Goal: Information Seeking & Learning: Learn about a topic

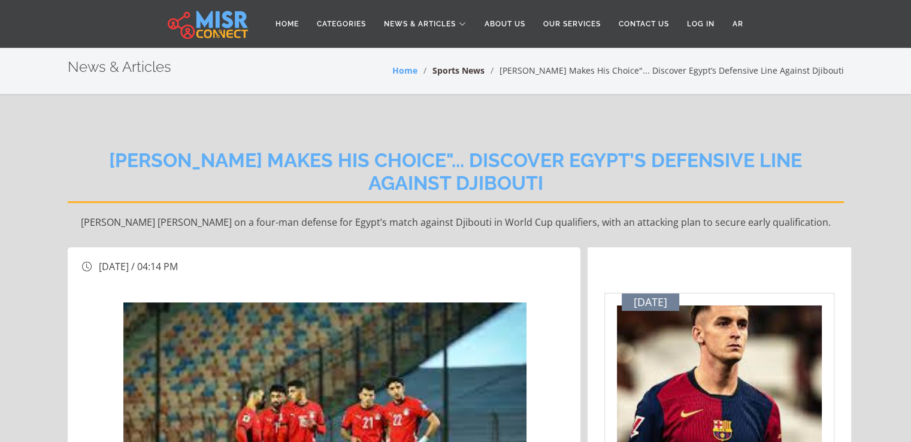
click at [484, 73] on link "Sports News" at bounding box center [458, 70] width 52 height 11
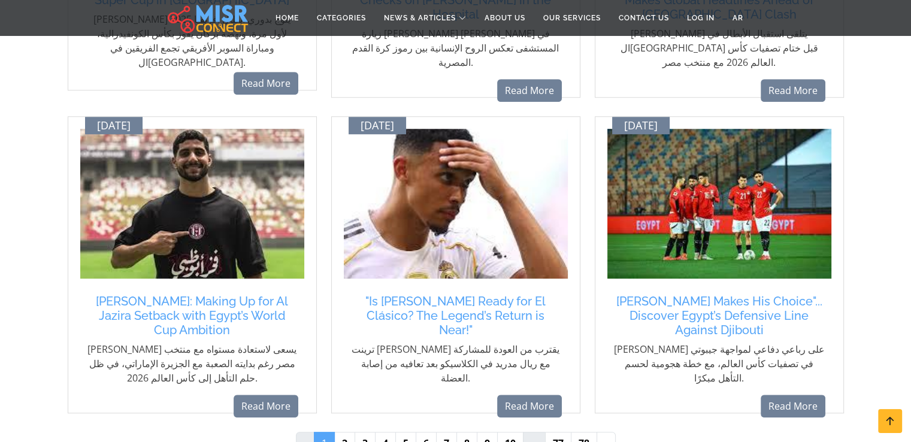
scroll to position [977, 0]
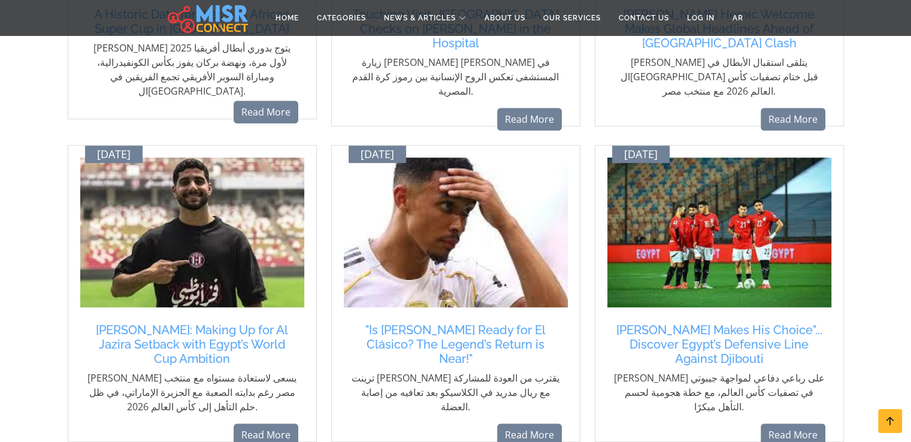
drag, startPoint x: 919, startPoint y: 68, endPoint x: 919, endPoint y: 263, distance: 195.8
click at [910, 263] on html "Home Categories News & Articles Sports News Accidents Religious News madical ne…" at bounding box center [455, 102] width 911 height 2159
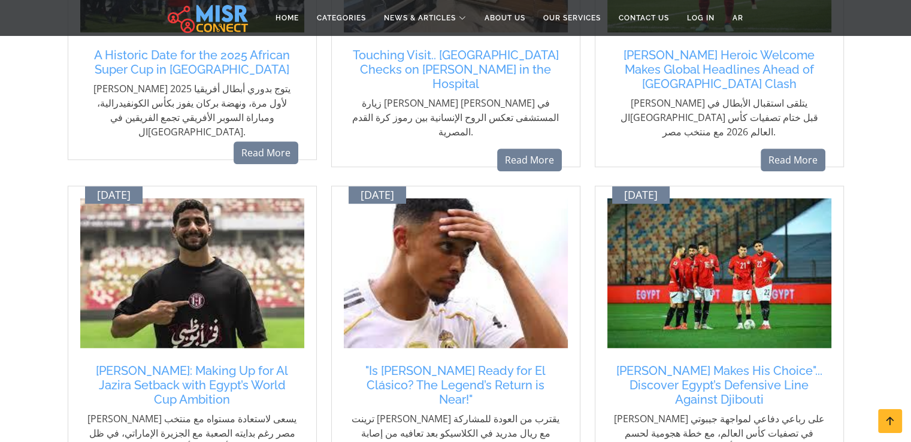
scroll to position [735, 0]
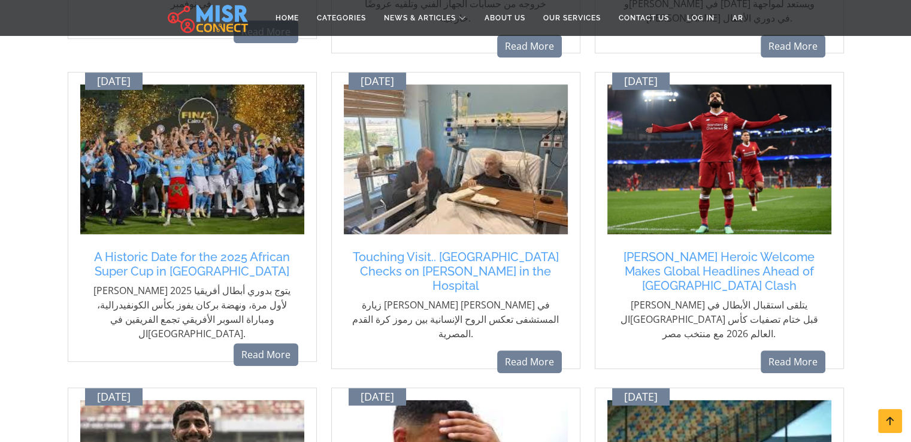
click at [740, 185] on img at bounding box center [719, 159] width 224 height 150
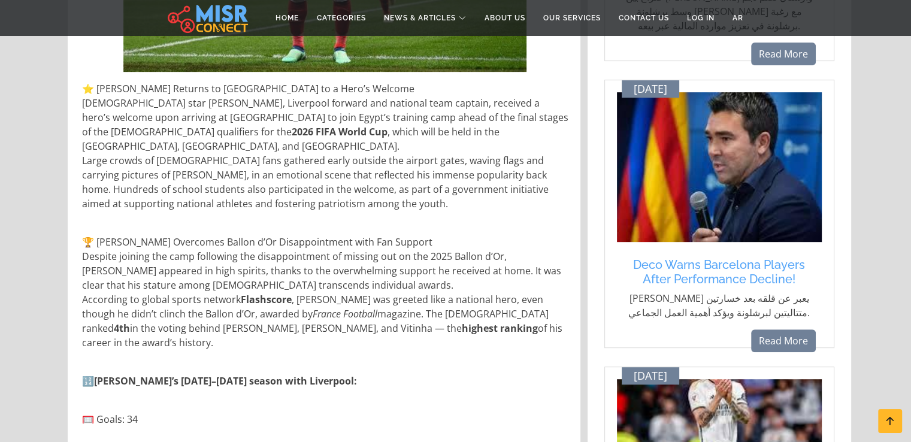
scroll to position [512, 0]
